Goal: Task Accomplishment & Management: Complete application form

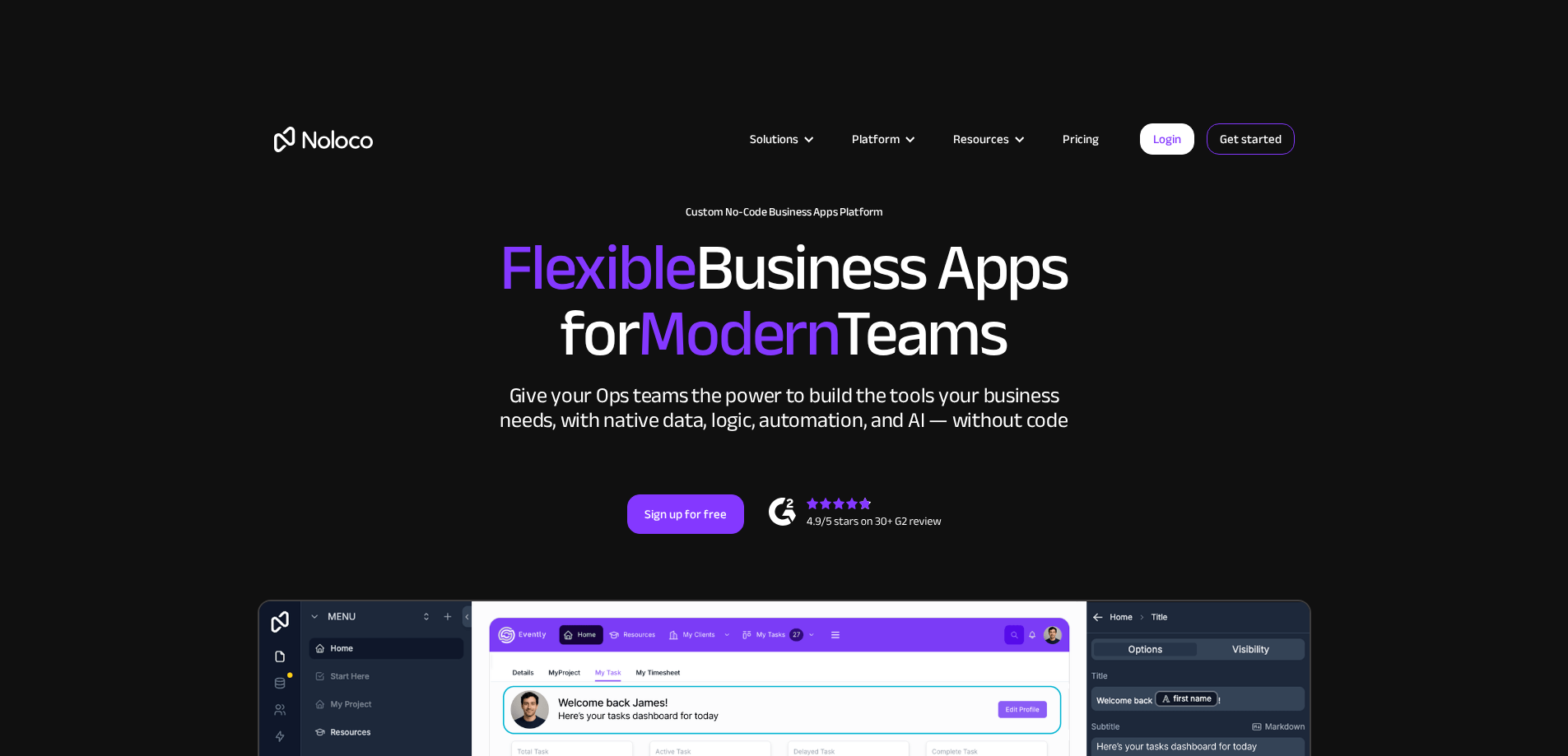
click at [1239, 137] on link "Get started" at bounding box center [1250, 139] width 88 height 31
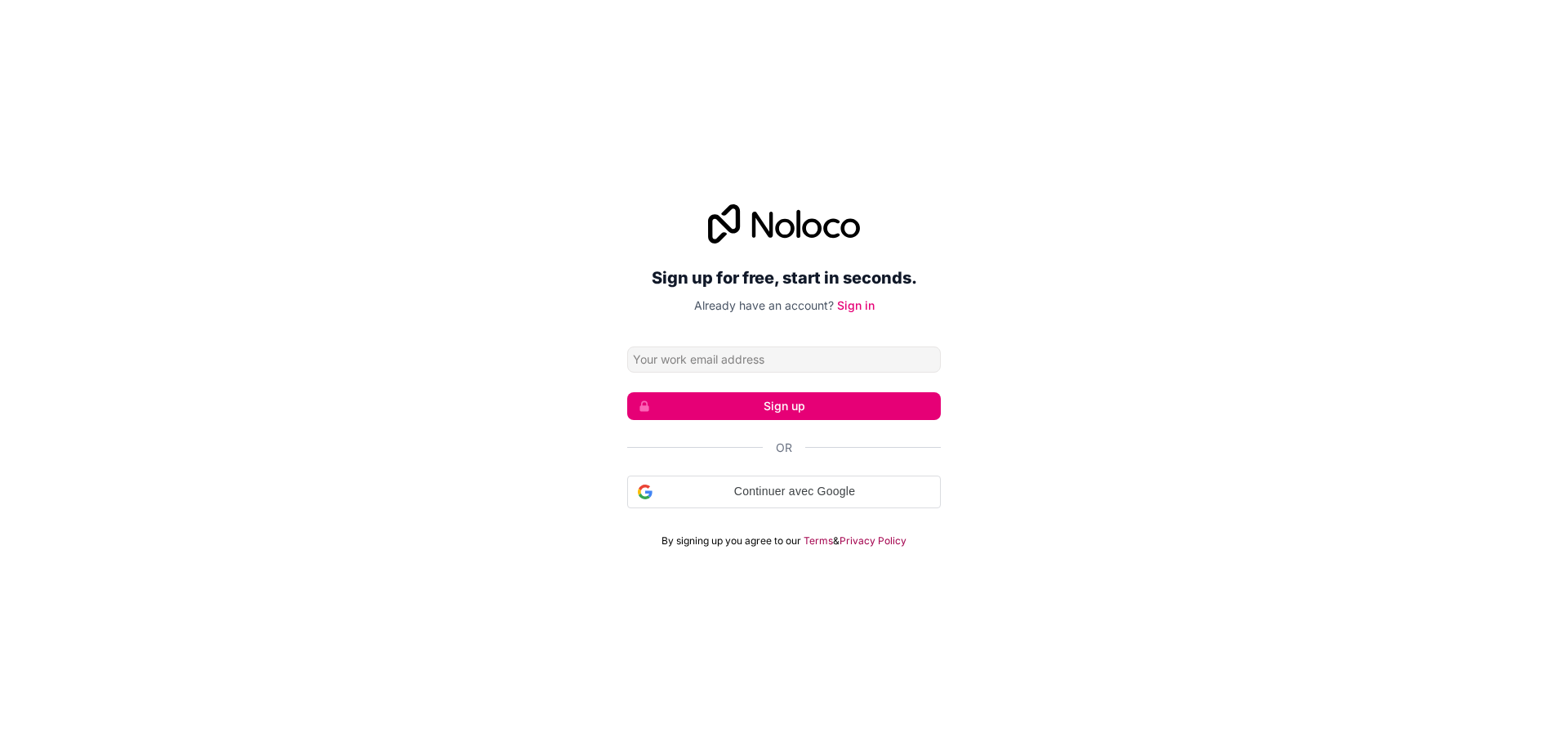
click at [772, 357] on input "Email address" at bounding box center [784, 359] width 313 height 26
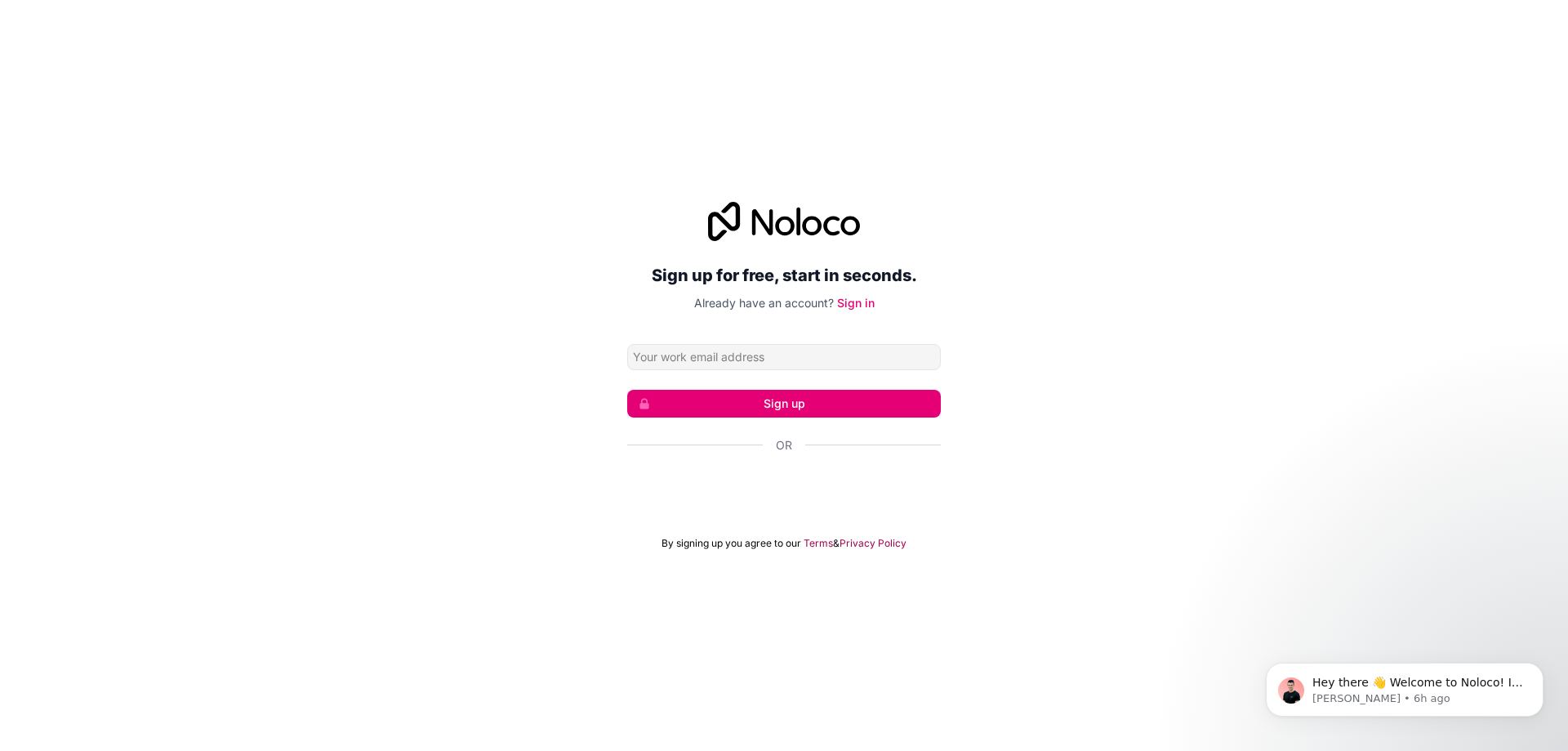
type input "assiftika@gmail.com"
click at [775, 406] on button "Sign up" at bounding box center [784, 404] width 313 height 27
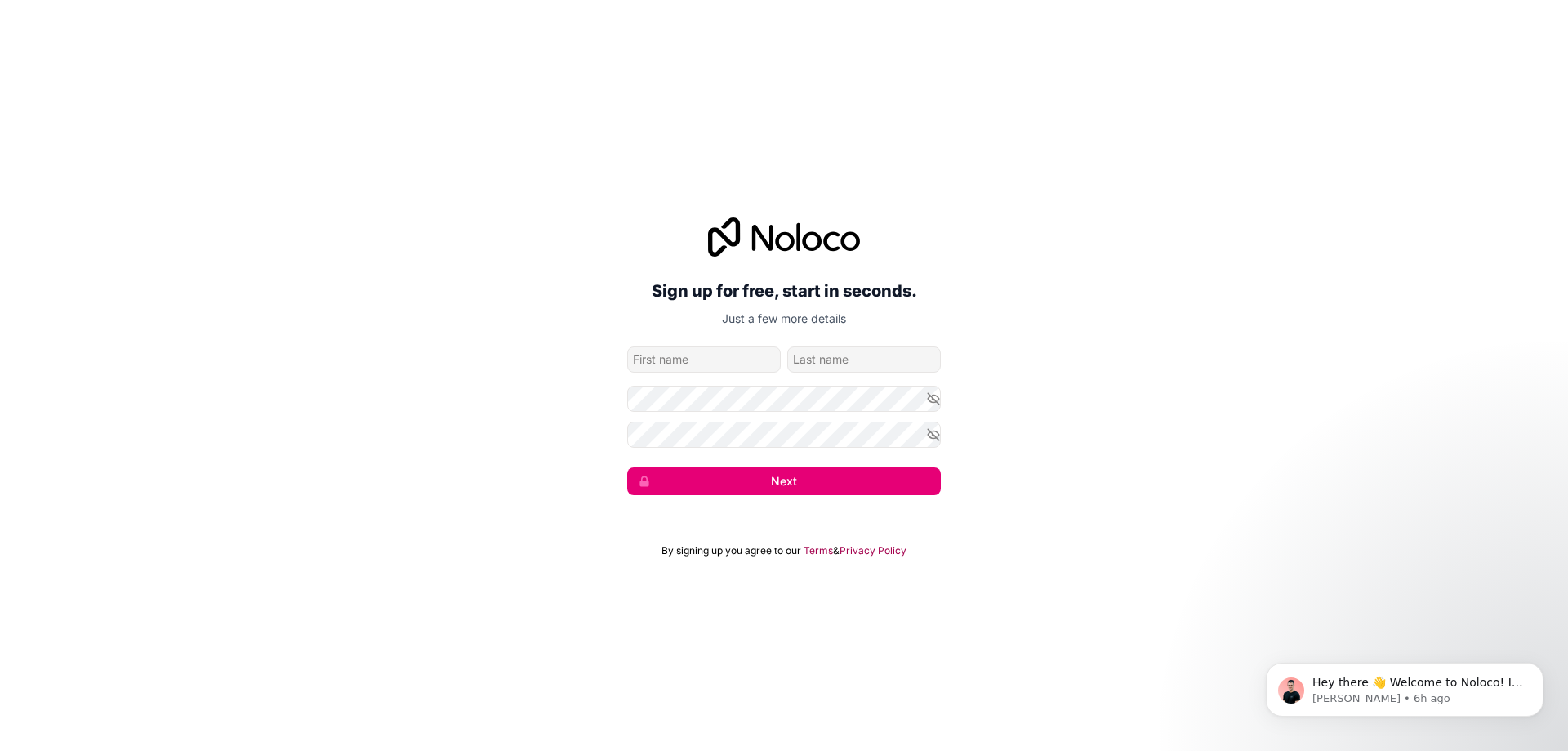
click at [745, 368] on input "given-name" at bounding box center [704, 359] width 154 height 26
type input "Assif"
click at [842, 357] on input "family-name" at bounding box center [864, 359] width 154 height 26
type input "Tika"
click at [829, 479] on button "Next" at bounding box center [784, 481] width 313 height 27
